Goal: Task Accomplishment & Management: Complete application form

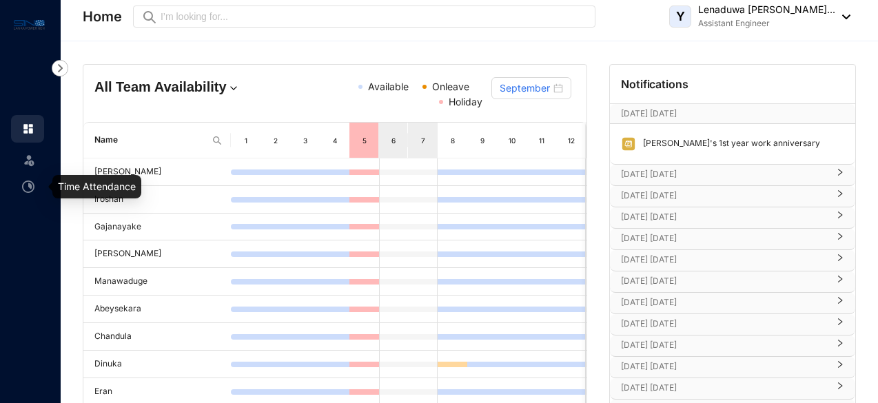
click at [30, 190] on img at bounding box center [28, 187] width 12 height 12
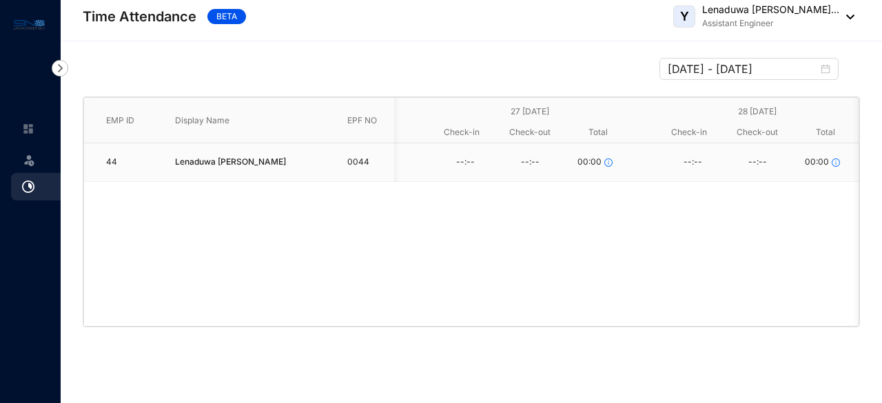
scroll to position [0, 484]
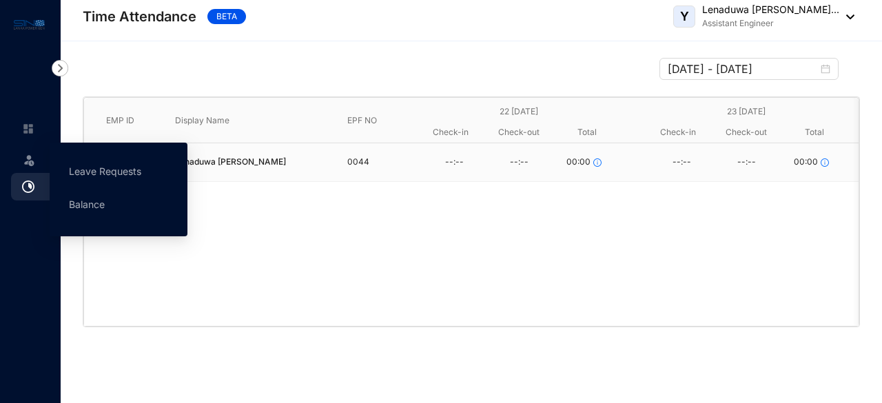
click at [35, 163] on img at bounding box center [29, 160] width 14 height 14
click at [33, 162] on img at bounding box center [29, 160] width 14 height 14
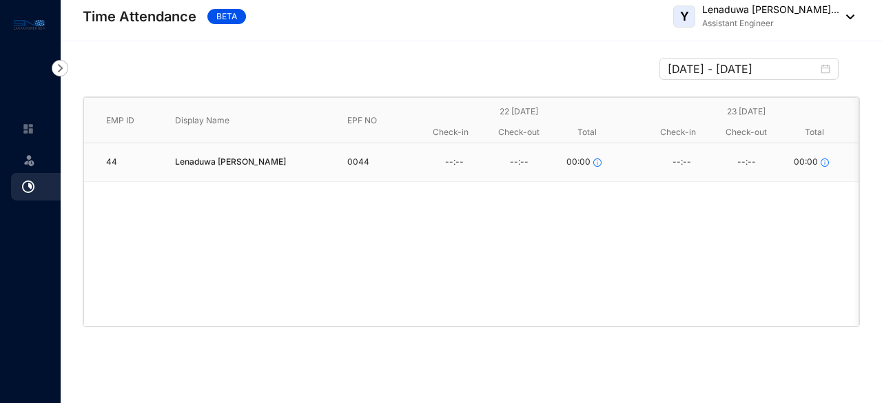
click at [48, 285] on div "Leave" at bounding box center [30, 201] width 61 height 403
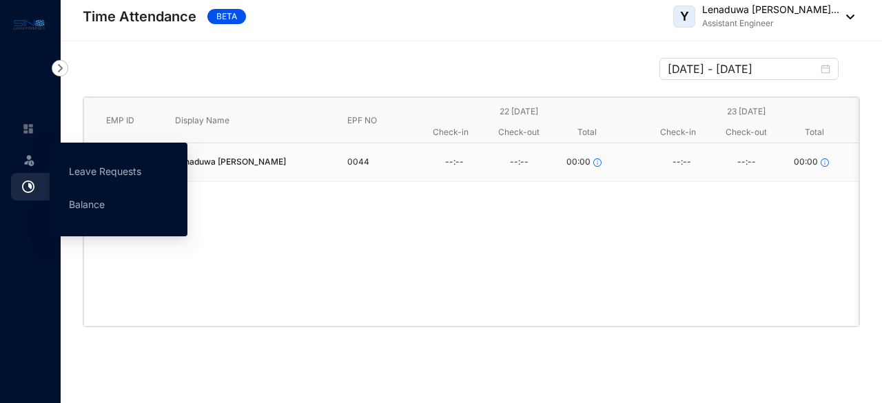
click at [26, 161] on img at bounding box center [29, 160] width 14 height 14
click at [88, 203] on link "Balance" at bounding box center [87, 205] width 36 height 12
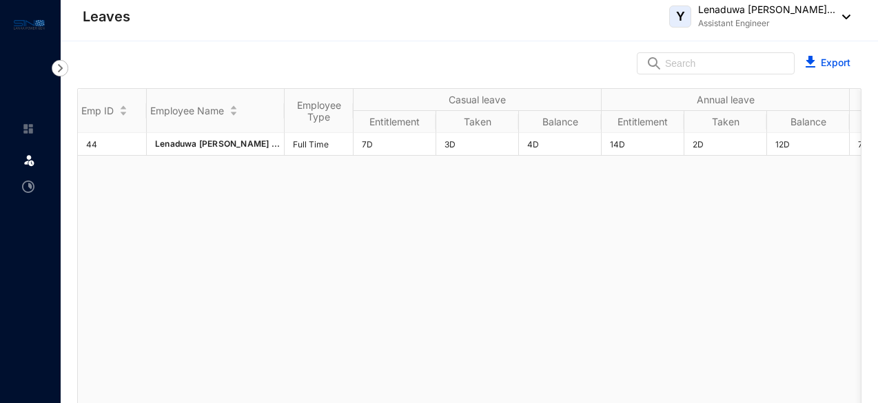
click at [630, 307] on div "44 Lenaduwa [PERSON_NAME] ... Full Time 7D 3D 4D 14D 2D 12D 7D - 7D - - -" at bounding box center [469, 274] width 783 height 283
drag, startPoint x: 823, startPoint y: 100, endPoint x: 772, endPoint y: 108, distance: 51.7
click at [772, 108] on th "Annual leave" at bounding box center [726, 100] width 248 height 22
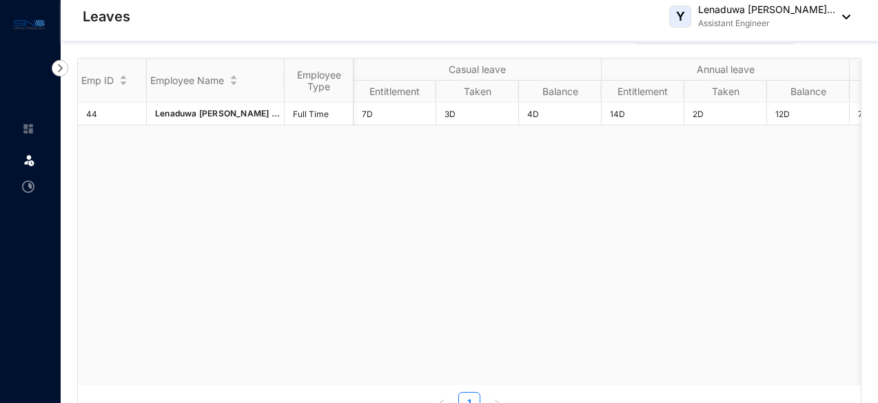
scroll to position [0, 276]
click at [28, 136] on link at bounding box center [39, 129] width 34 height 14
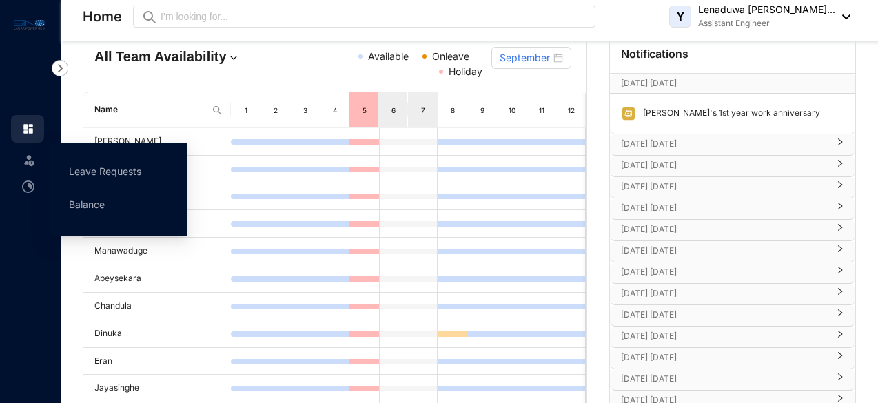
click at [32, 163] on img at bounding box center [29, 160] width 14 height 14
click at [90, 208] on link "Balance" at bounding box center [87, 205] width 36 height 12
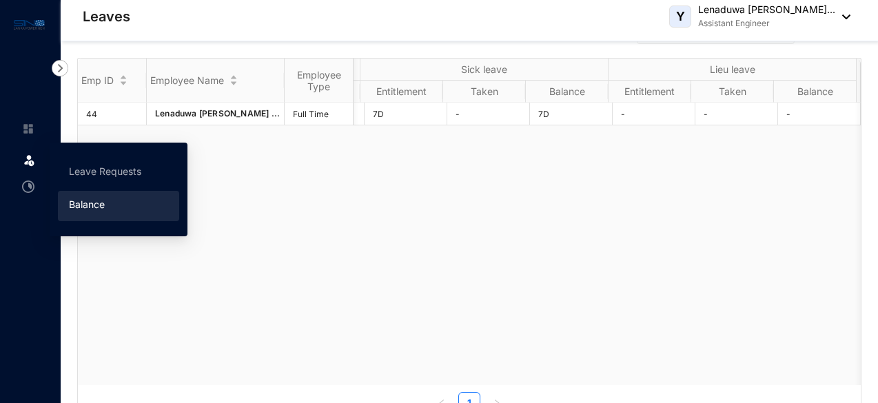
click at [26, 160] on img at bounding box center [29, 160] width 14 height 14
click at [79, 165] on link "Leave Requests" at bounding box center [105, 171] width 72 height 12
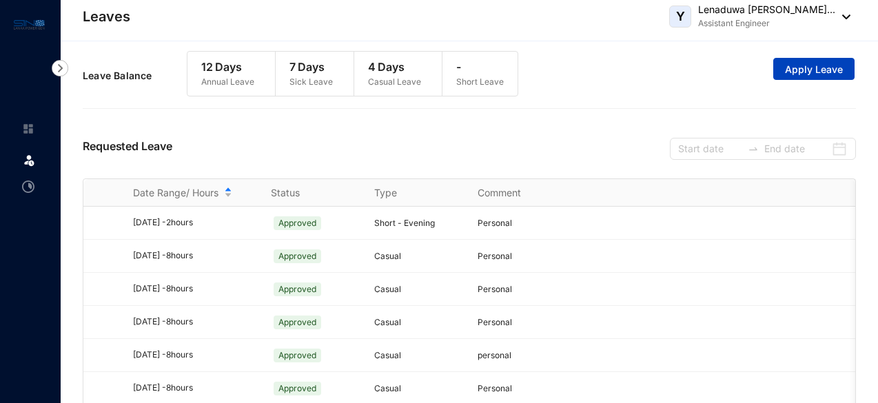
click at [828, 67] on span "Apply Leave" at bounding box center [814, 70] width 58 height 14
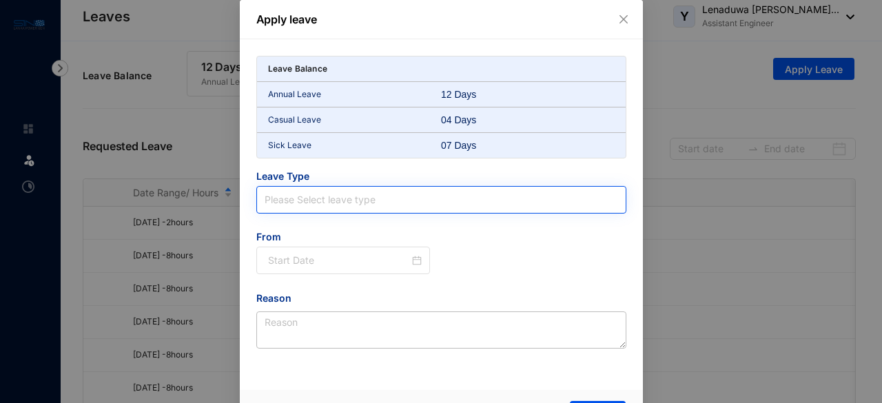
click at [342, 192] on input "search" at bounding box center [442, 200] width 354 height 26
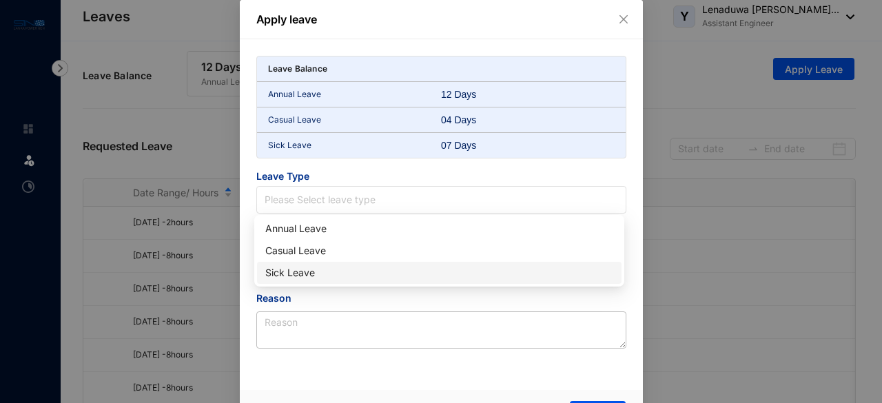
click at [731, 261] on div "Apply leave Leave Balance Annual Leave 12 Days Casual Leave 04 Days Sick Leave …" at bounding box center [441, 201] width 882 height 403
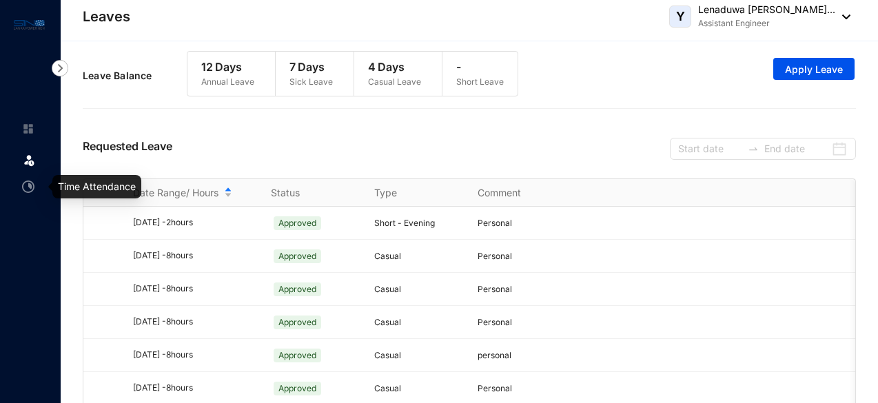
click at [23, 184] on img at bounding box center [28, 187] width 12 height 12
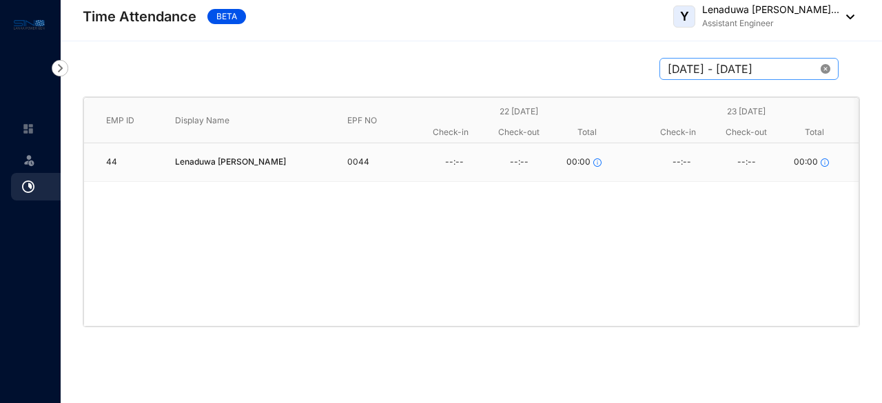
click at [829, 73] on icon "close-circle" at bounding box center [826, 69] width 10 height 10
click at [822, 69] on div at bounding box center [749, 69] width 163 height 17
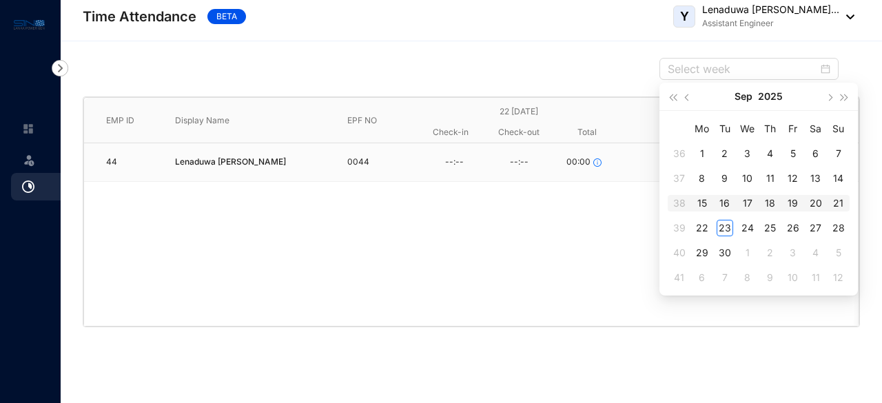
click at [718, 202] on div "16" at bounding box center [725, 203] width 17 height 17
type input "[DATE] - [DATE]"
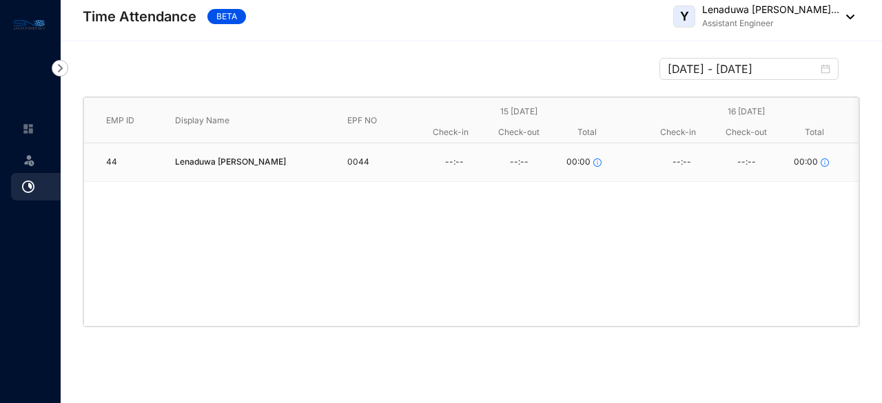
click at [529, 219] on div "44 [PERSON_NAME] 0044 --:-- --:-- 00:00 --:-- --:-- 00:00 --:-- --:-- 00:00 --:…" at bounding box center [471, 234] width 775 height 183
click at [19, 162] on div "Leave" at bounding box center [27, 158] width 33 height 30
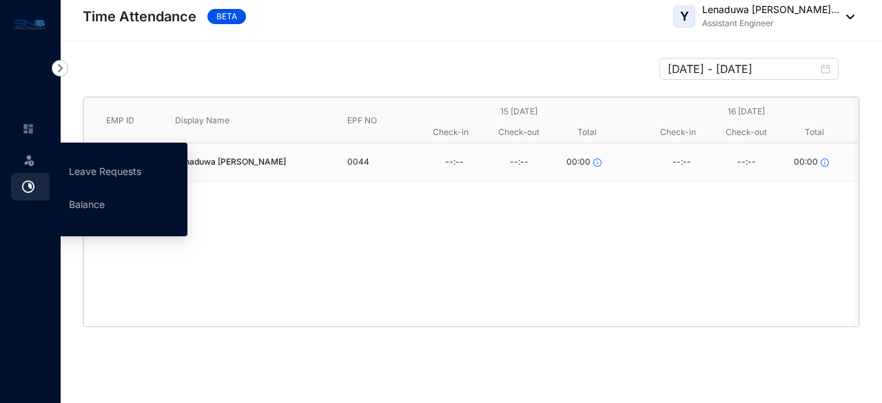
click at [33, 163] on img at bounding box center [29, 160] width 14 height 14
click at [84, 203] on link "Balance" at bounding box center [87, 205] width 36 height 12
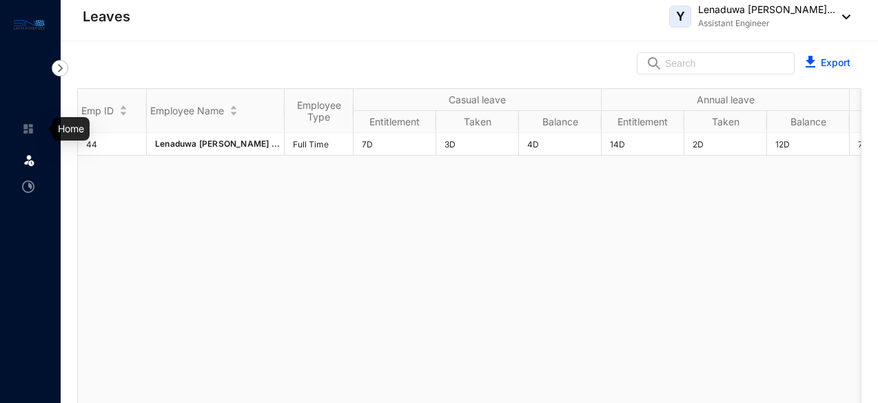
click at [28, 126] on img at bounding box center [28, 129] width 12 height 12
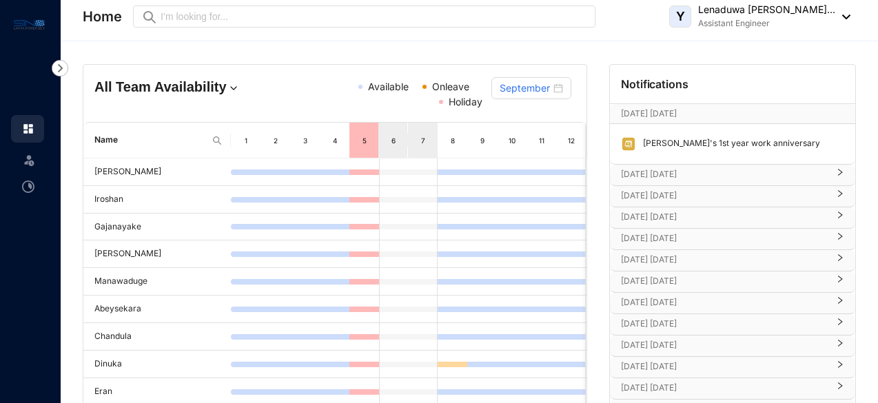
click at [666, 172] on p "[DATE] [DATE]" at bounding box center [724, 175] width 207 height 14
